Goal: Information Seeking & Learning: Learn about a topic

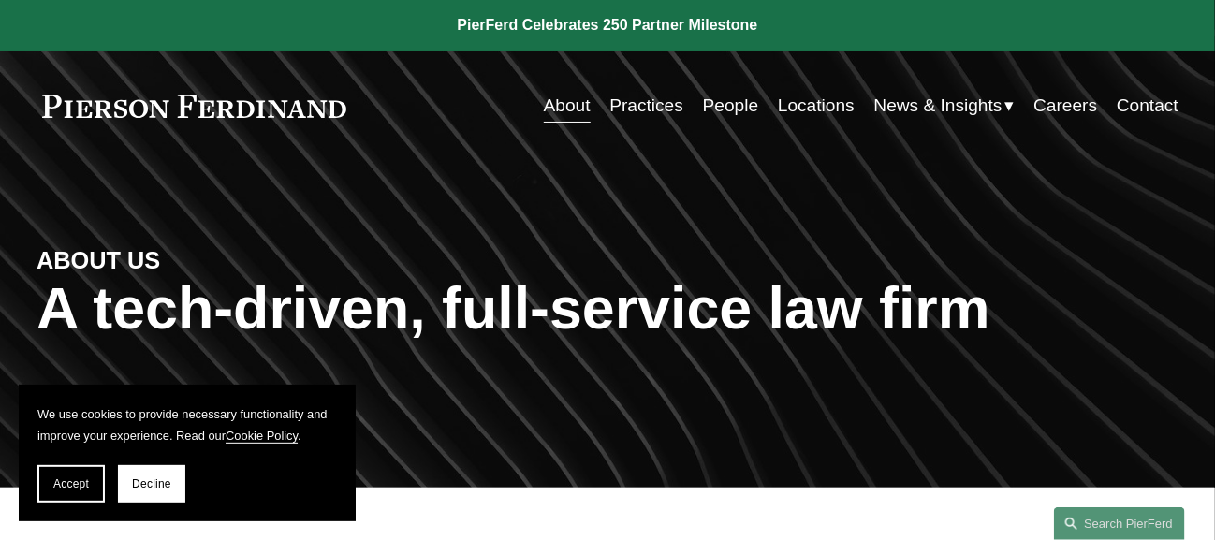
click at [815, 105] on link "Locations" at bounding box center [816, 106] width 77 height 36
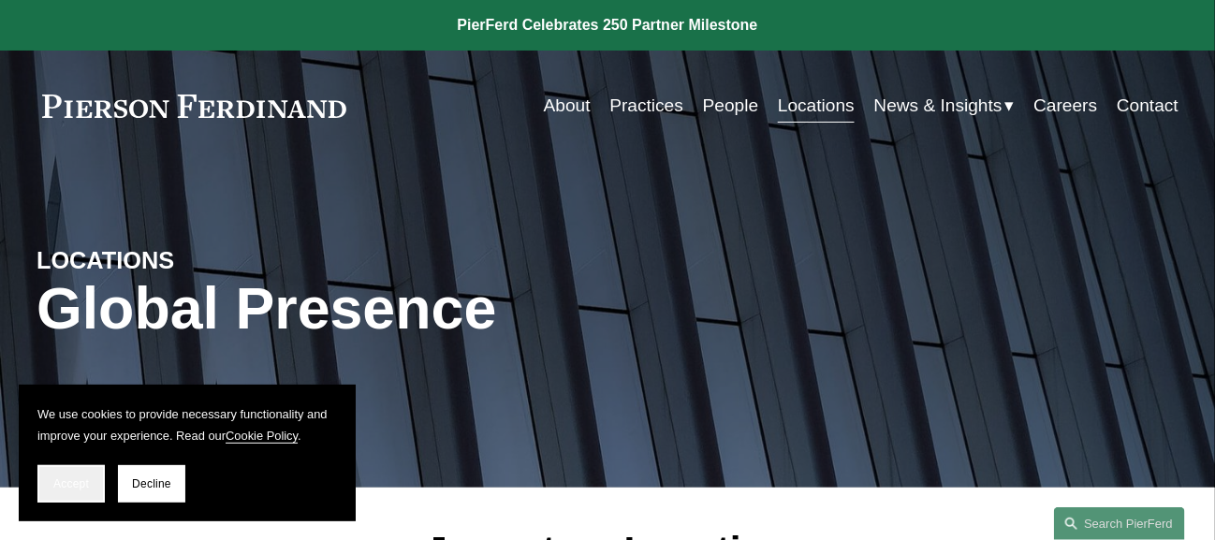
click at [61, 481] on span "Accept" at bounding box center [71, 483] width 36 height 13
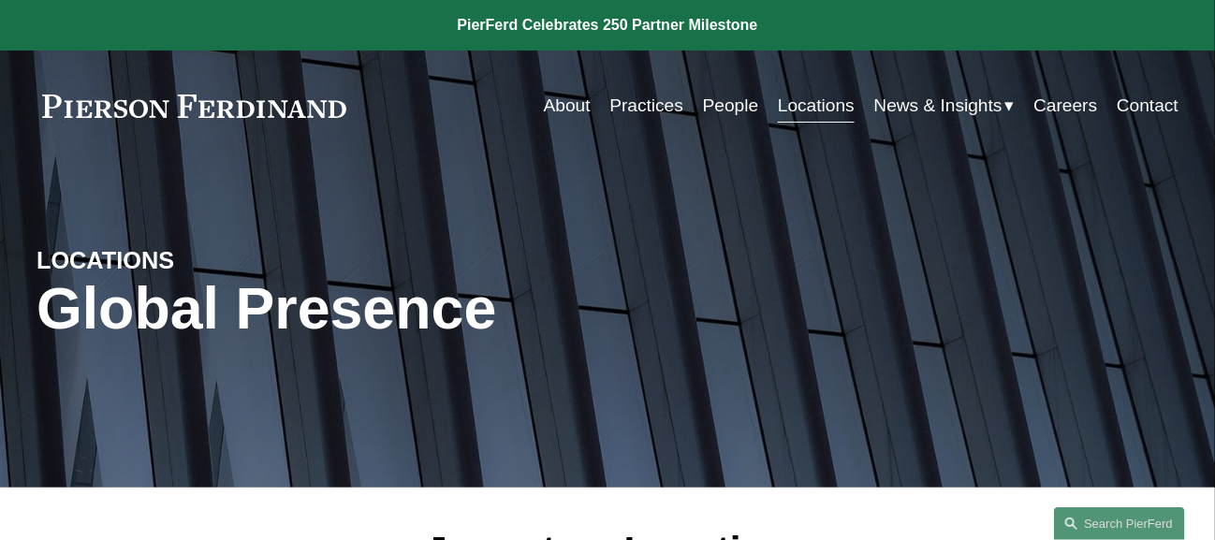
click at [801, 99] on link "Locations" at bounding box center [816, 106] width 77 height 36
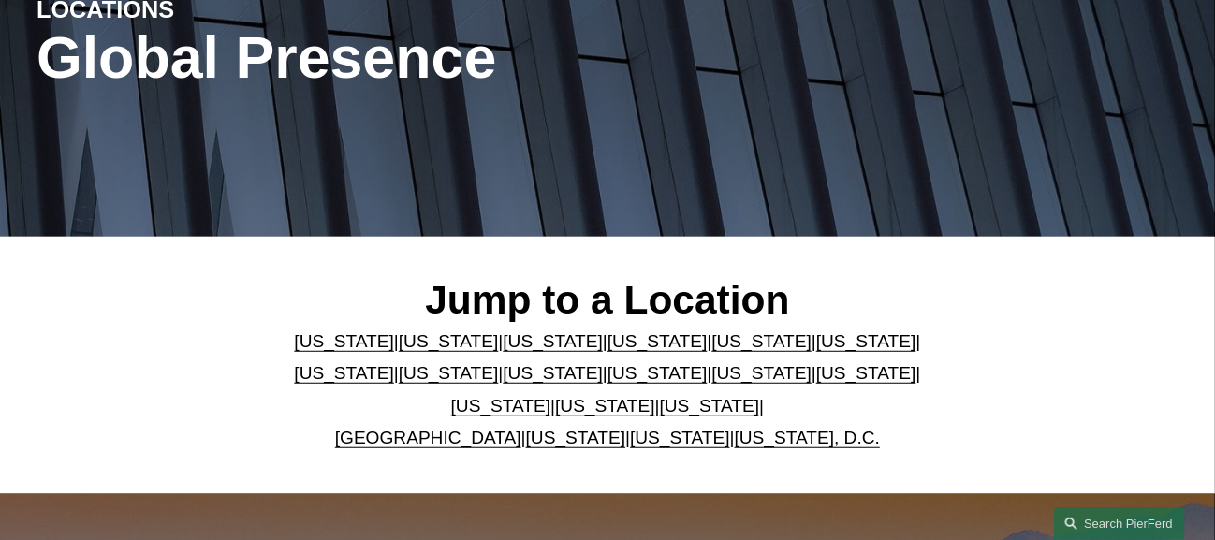
scroll to position [374, 0]
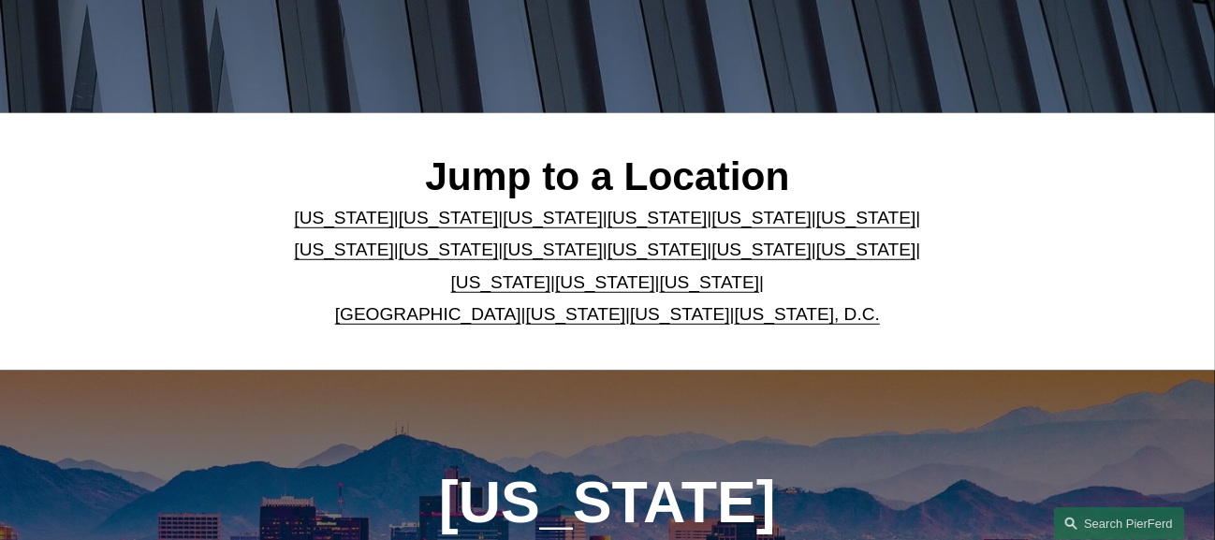
click at [422, 218] on link "[US_STATE]" at bounding box center [449, 218] width 100 height 20
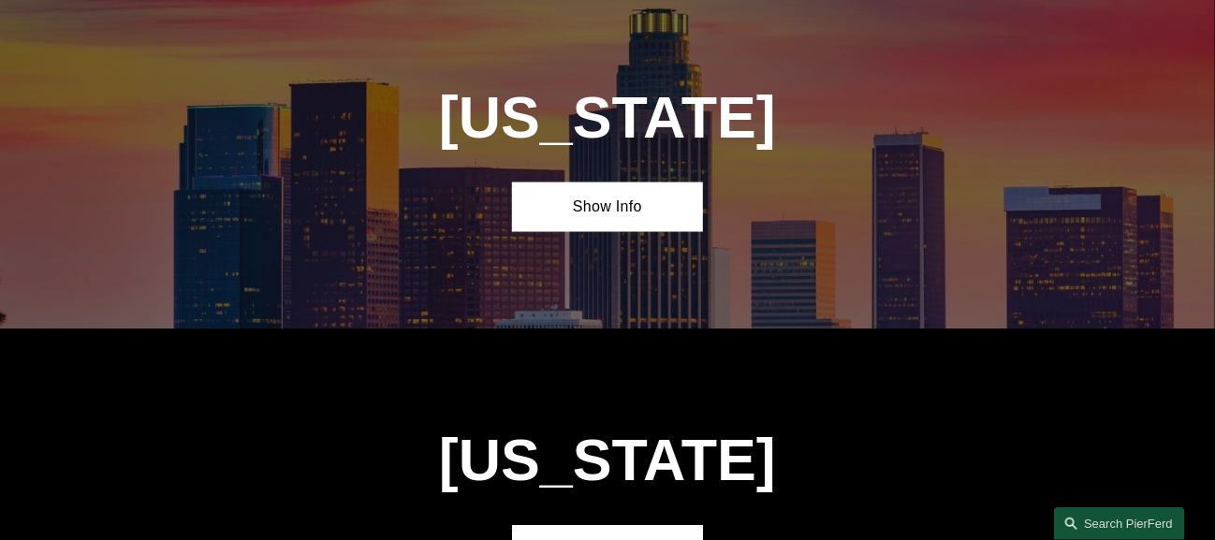
scroll to position [1099, 0]
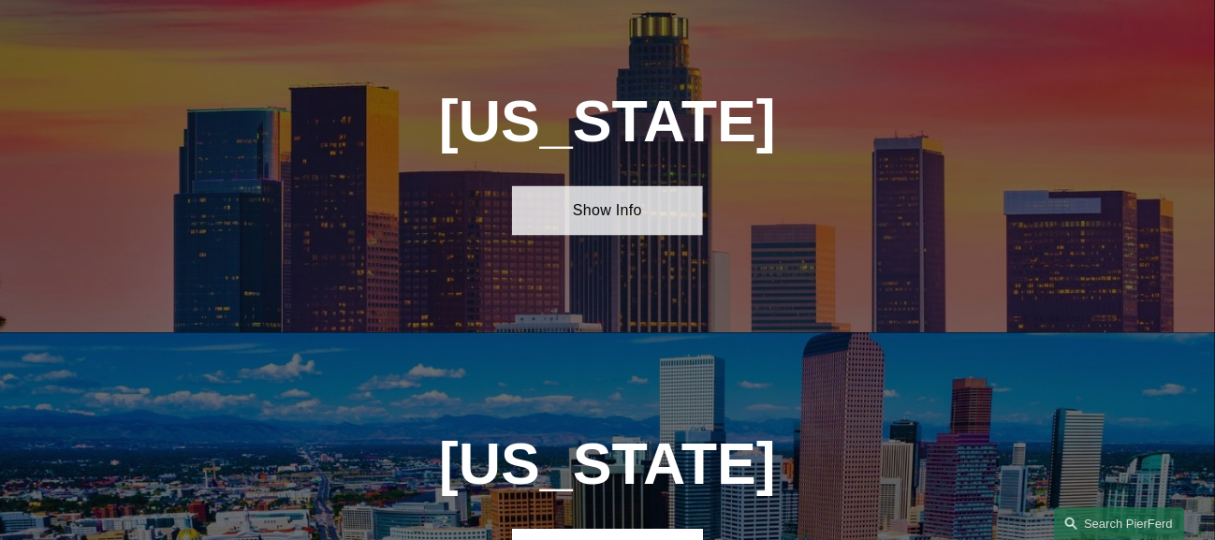
click at [606, 220] on link "Show Info" at bounding box center [607, 210] width 190 height 49
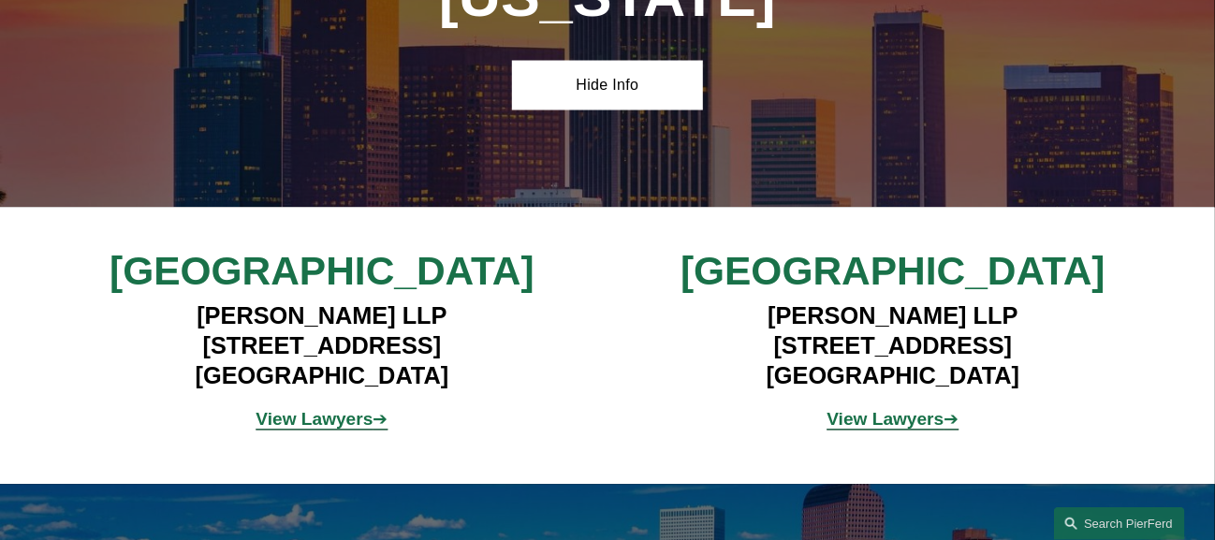
scroll to position [1240, 0]
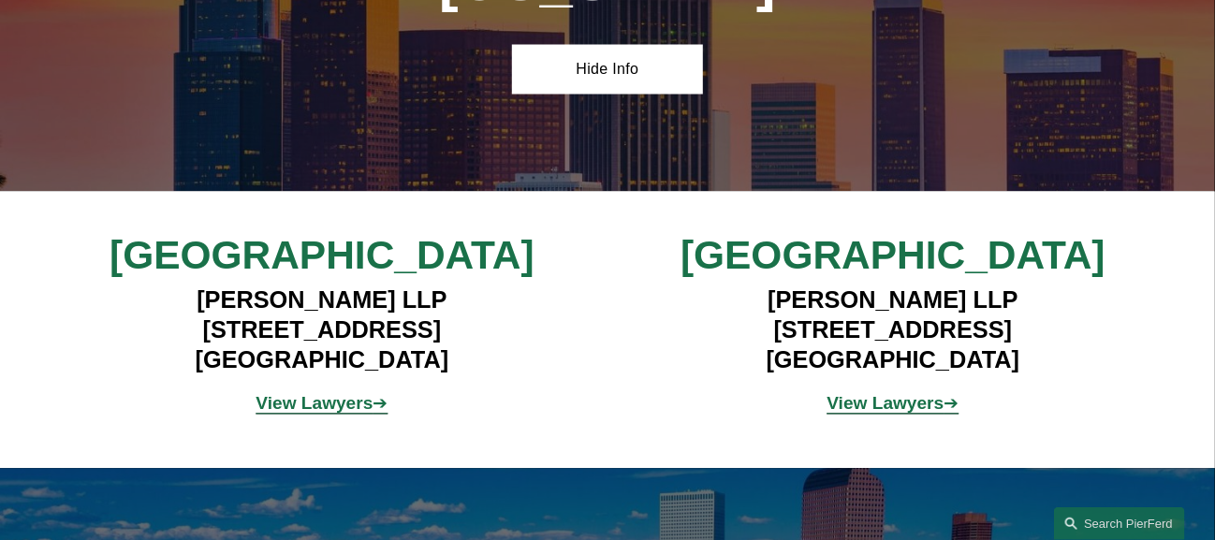
click at [305, 413] on strong "View Lawyers" at bounding box center [314, 404] width 117 height 20
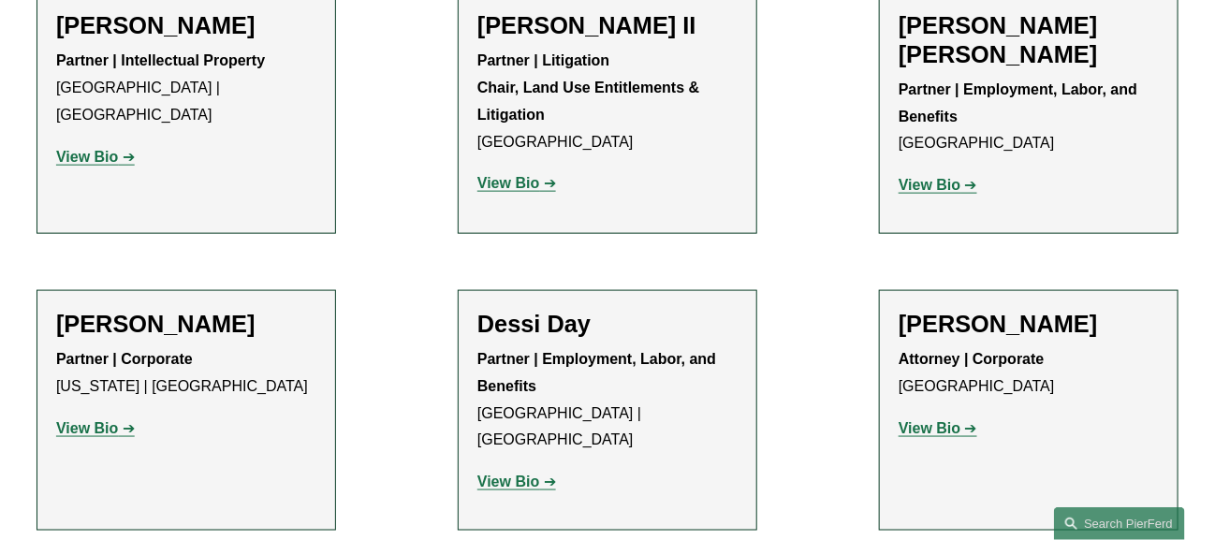
scroll to position [749, 0]
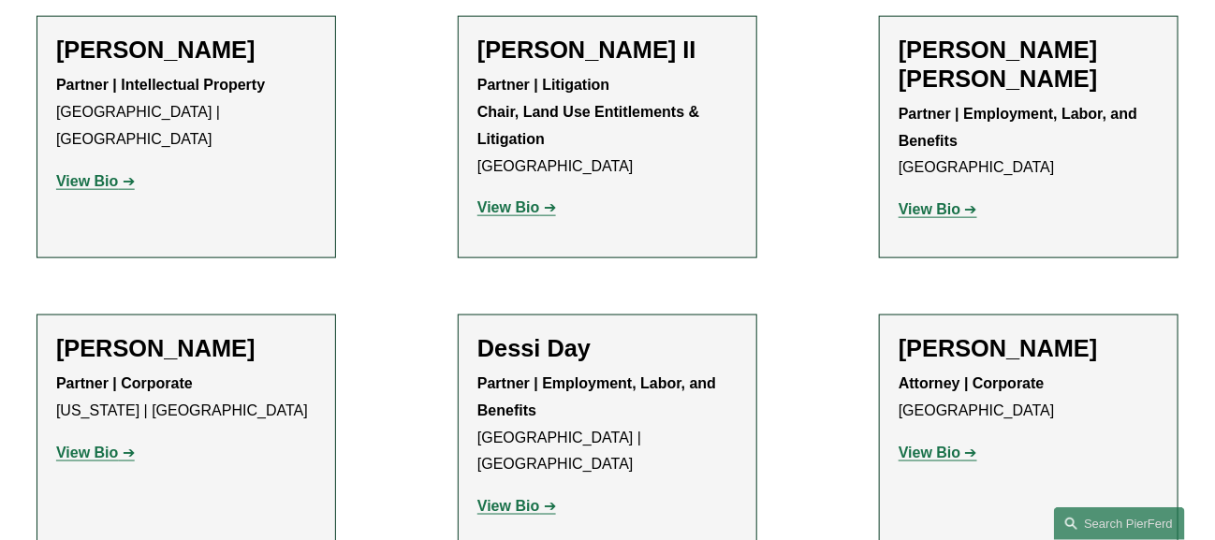
click at [528, 212] on strong "View Bio" at bounding box center [508, 207] width 62 height 16
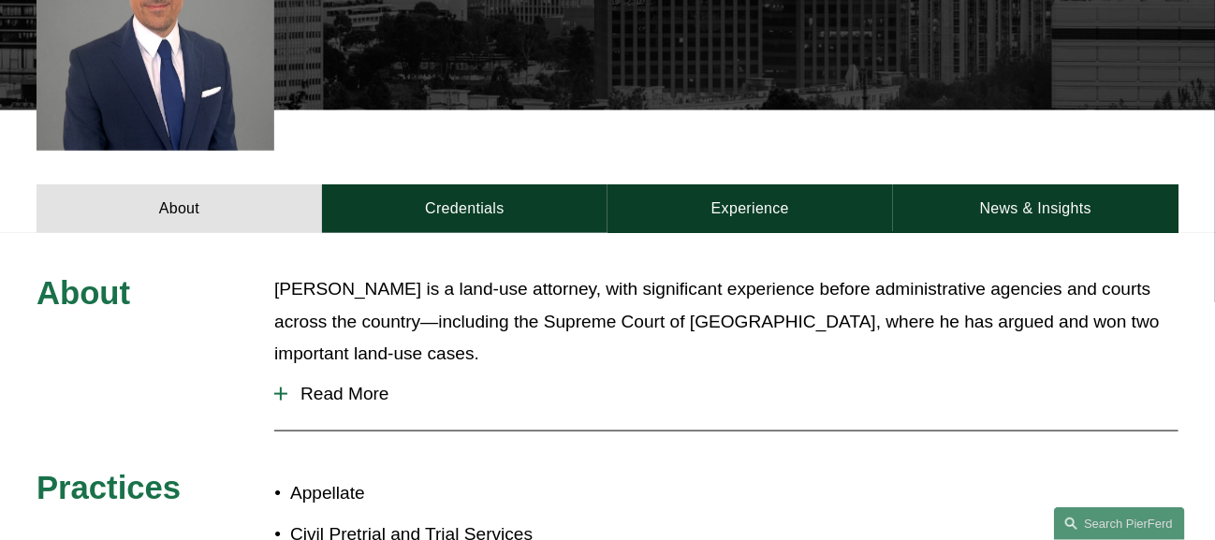
scroll to position [655, 0]
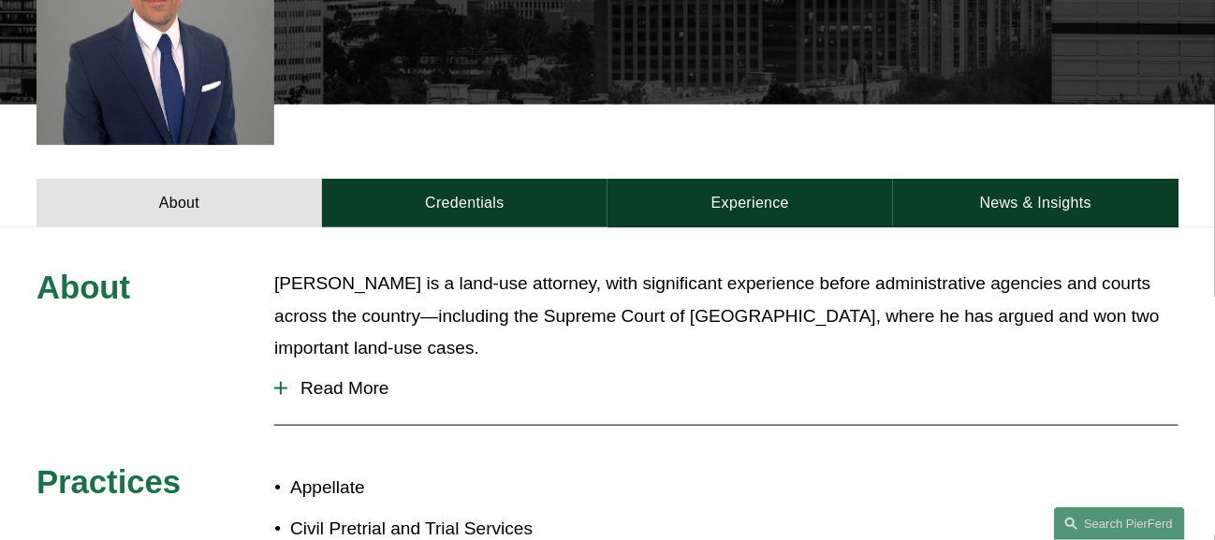
click at [347, 364] on button "Read More" at bounding box center [726, 388] width 904 height 49
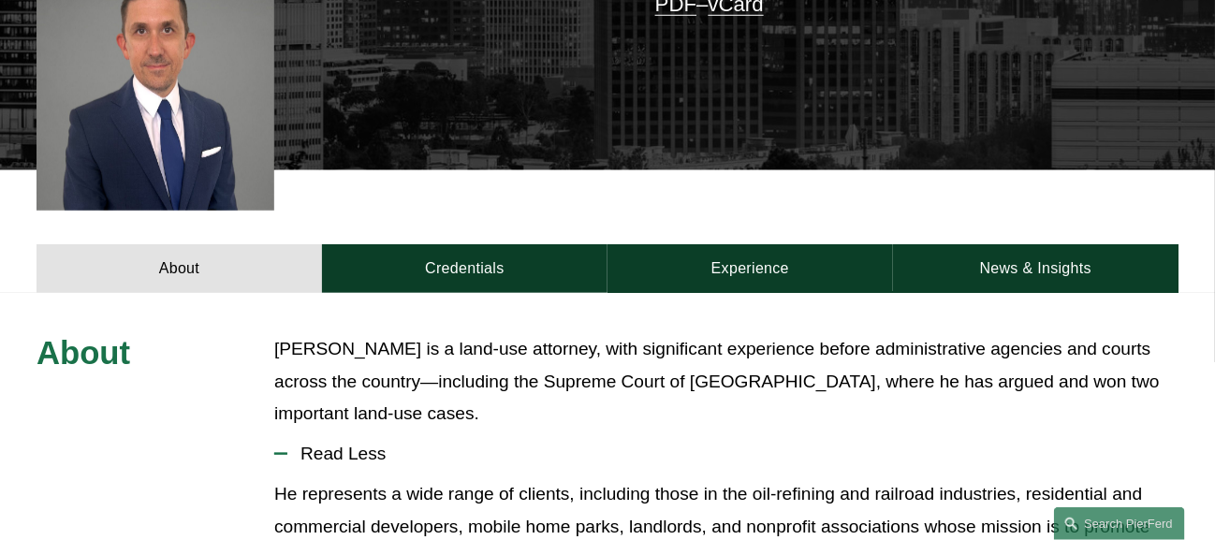
scroll to position [504, 0]
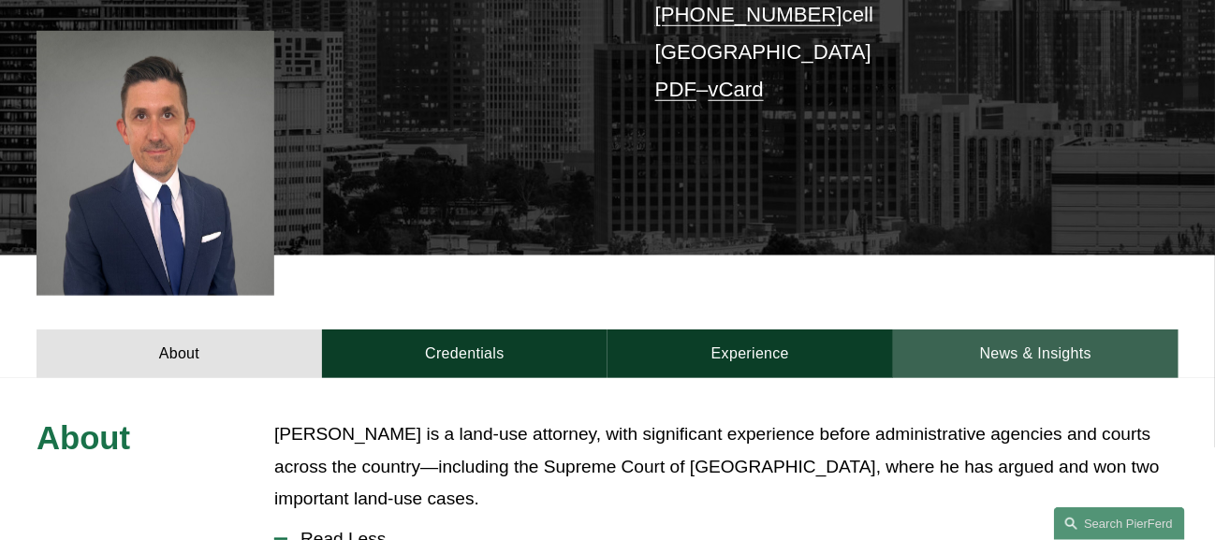
click at [1017, 329] on link "News & Insights" at bounding box center [1035, 353] width 285 height 49
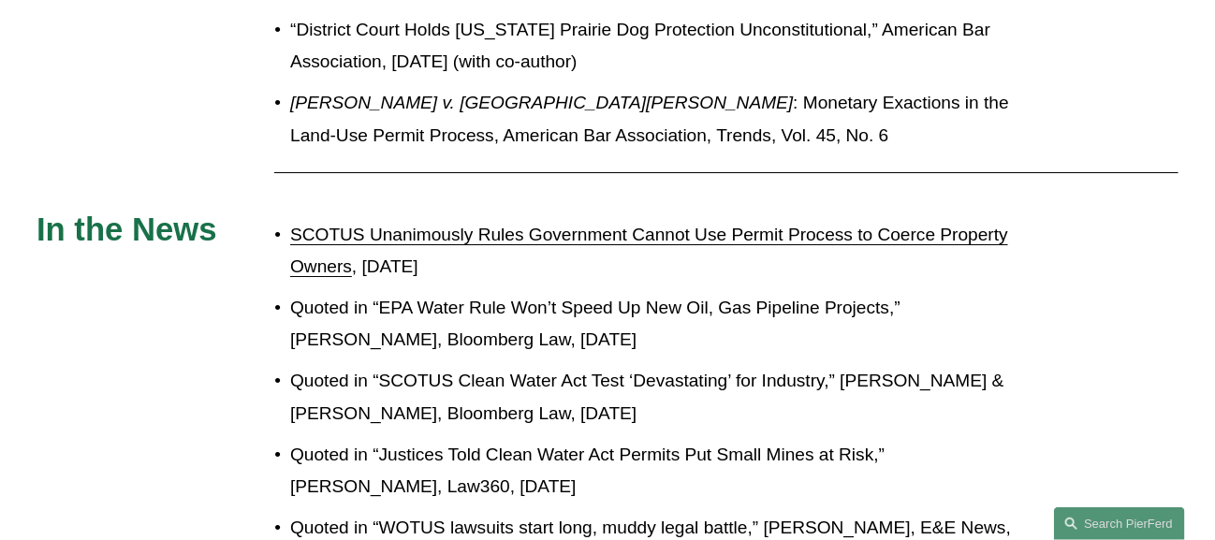
scroll to position [2470, 0]
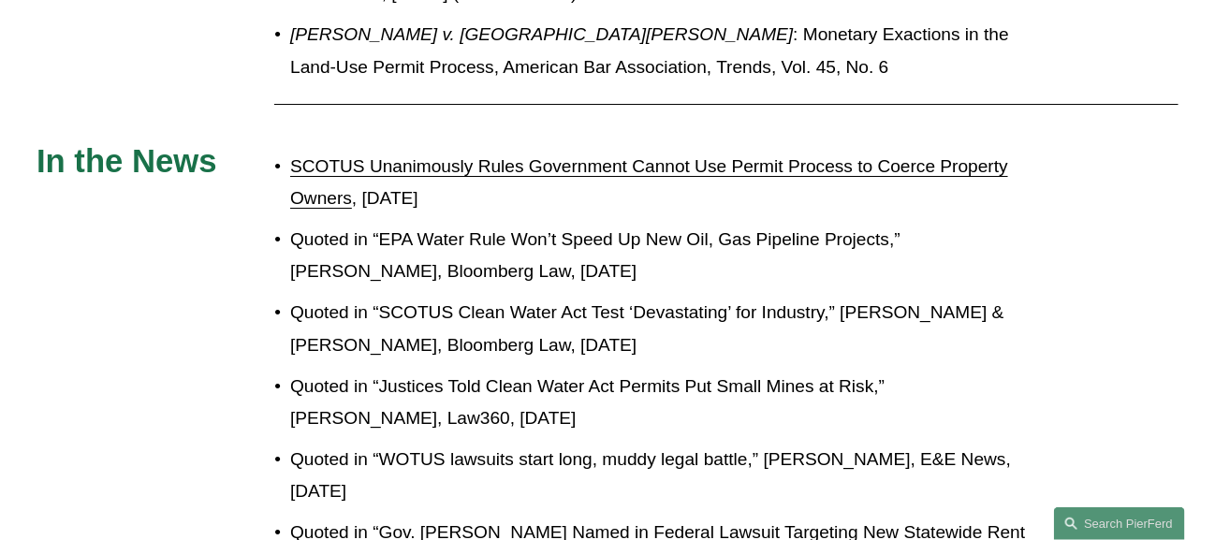
click at [817, 183] on link "SCOTUS Unanimously Rules Government Cannot Use Permit Process to Coerce Propert…" at bounding box center [649, 181] width 718 height 51
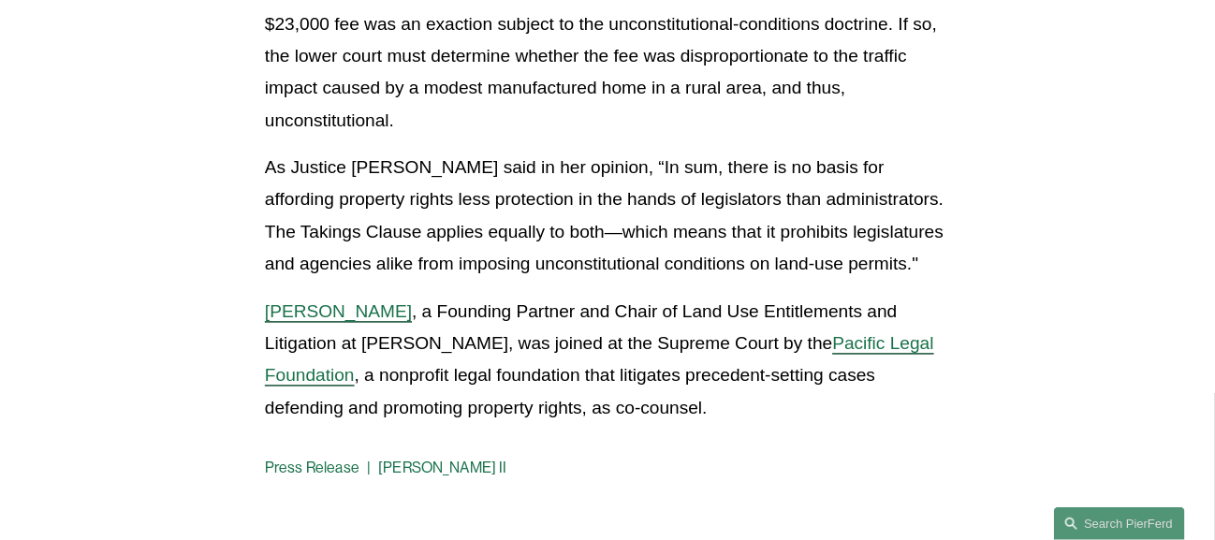
scroll to position [1310, 0]
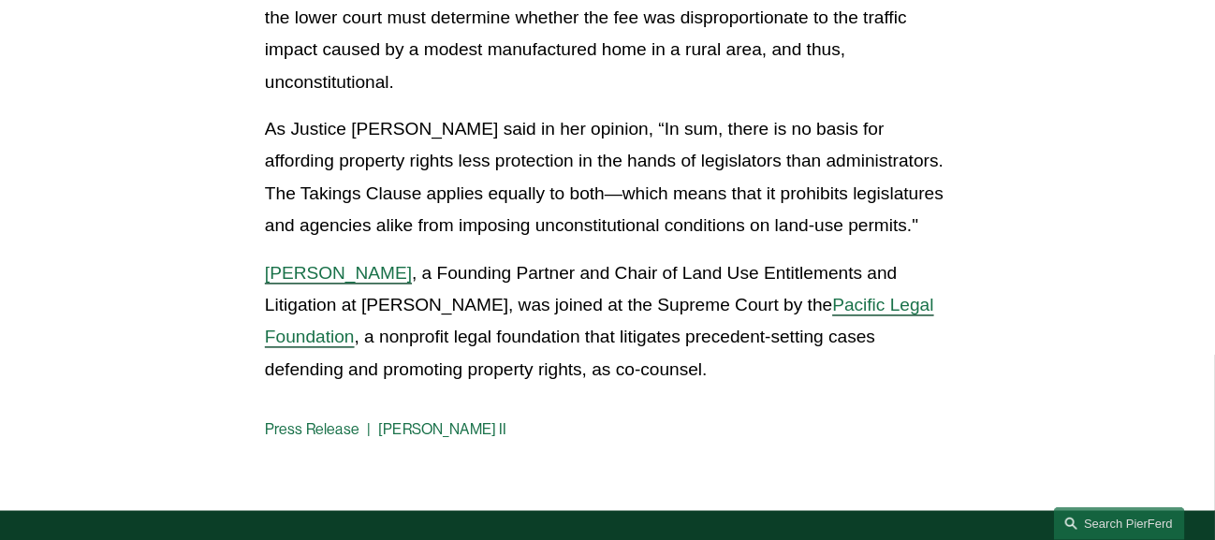
click at [894, 296] on span "Pacific Legal Foundation" at bounding box center [599, 321] width 669 height 51
